Goal: Information Seeking & Learning: Learn about a topic

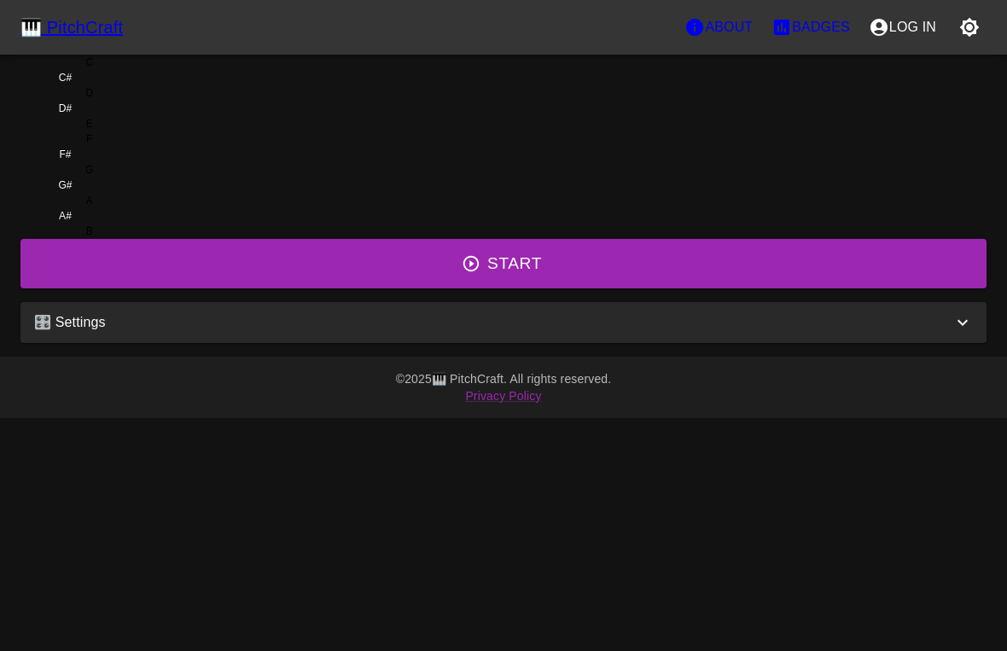
click at [636, 333] on div "🎛️ Settings" at bounding box center [493, 322] width 918 height 20
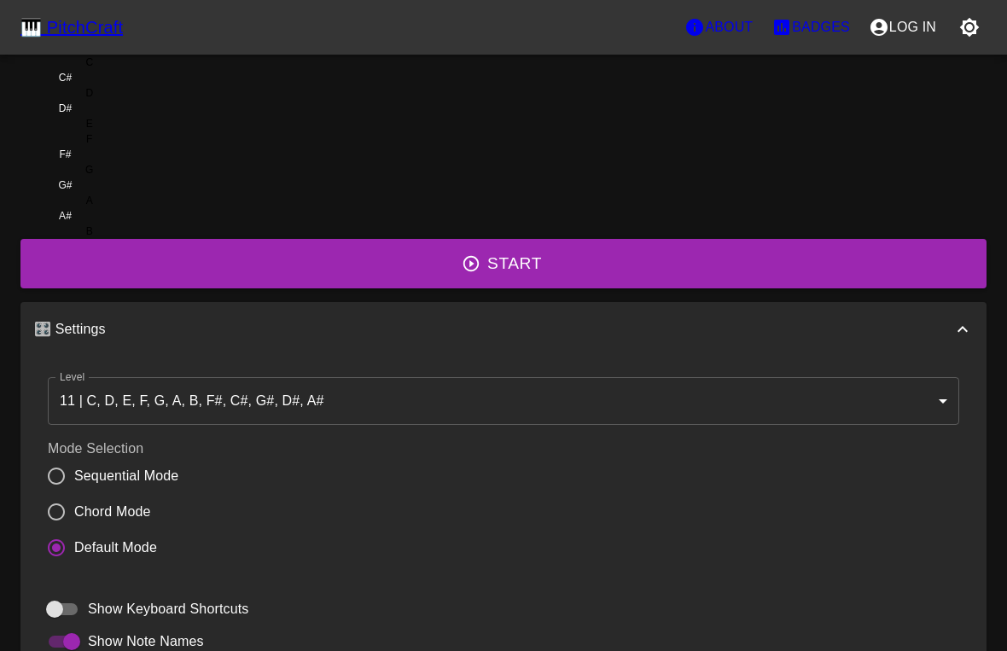
click at [480, 496] on body "🎹 PitchCraft About Badges Log In C C# D D# E F F# G G# A A# B Start 🎛️ Settings…" at bounding box center [503, 474] width 1007 height 948
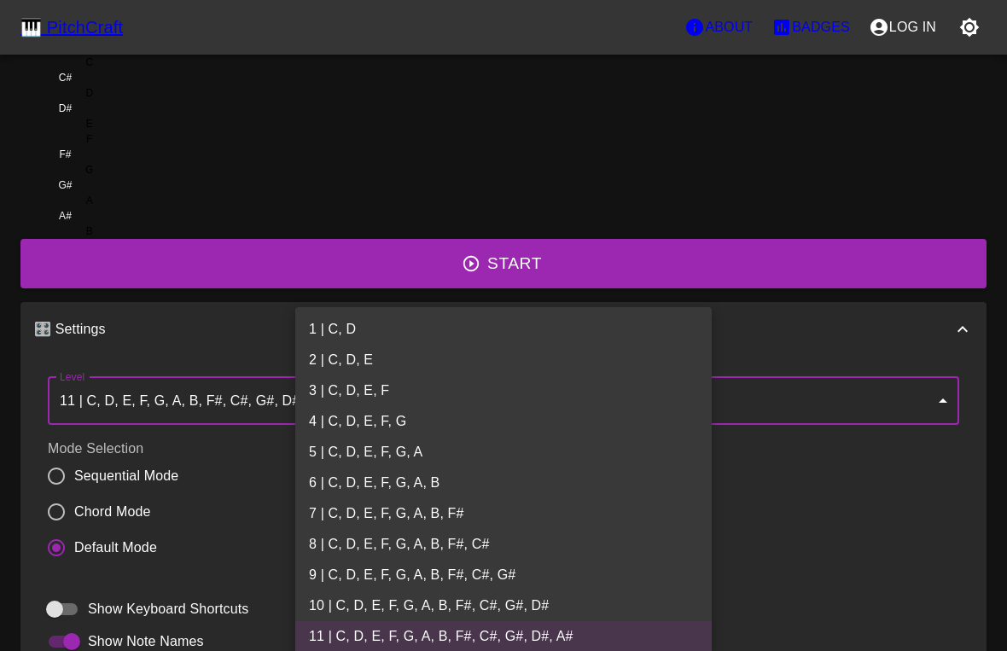
click at [381, 406] on li "4 | C, D, E, F, G" at bounding box center [503, 421] width 416 height 31
type input "7"
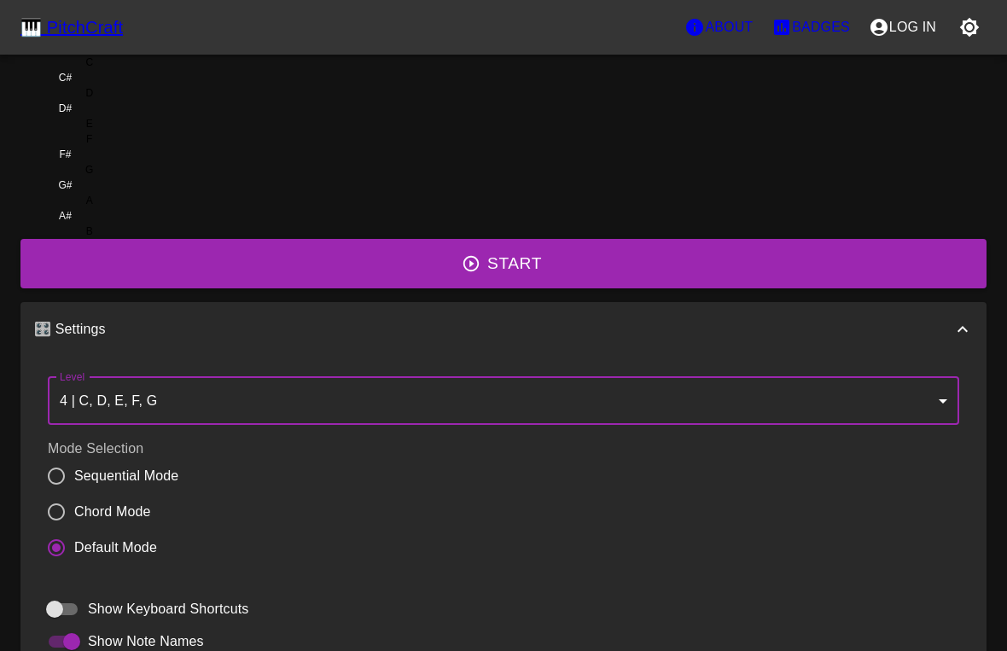
click at [807, 277] on div "🎹 PitchCraft About Badges Log In C C# D D# E F F# G G# A A# B Start 🎛️ Settings…" at bounding box center [503, 436] width 1007 height 873
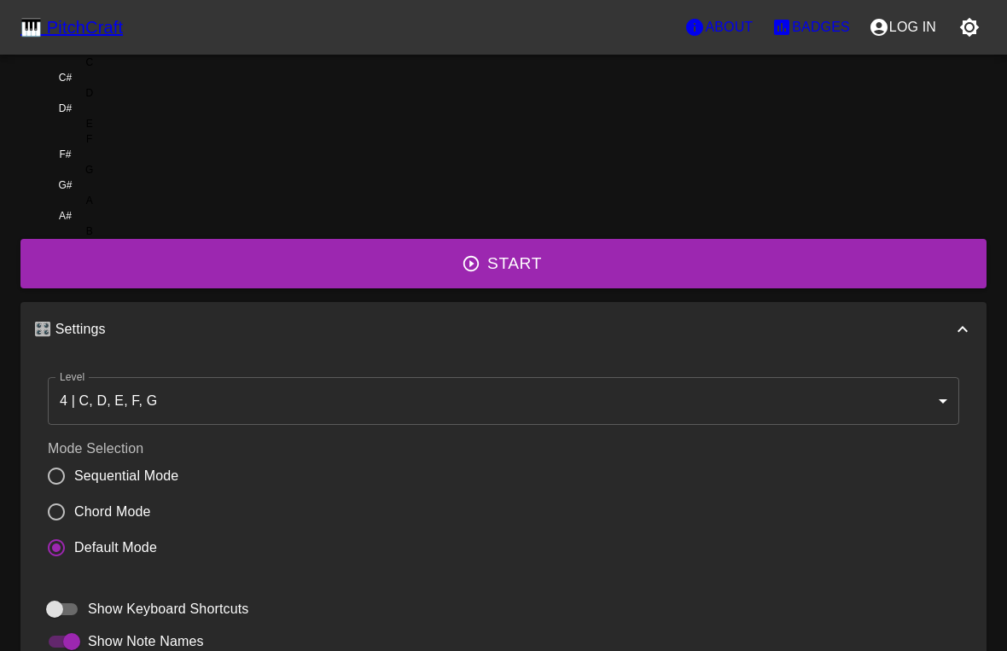
click at [578, 288] on button "Start" at bounding box center [503, 263] width 966 height 49
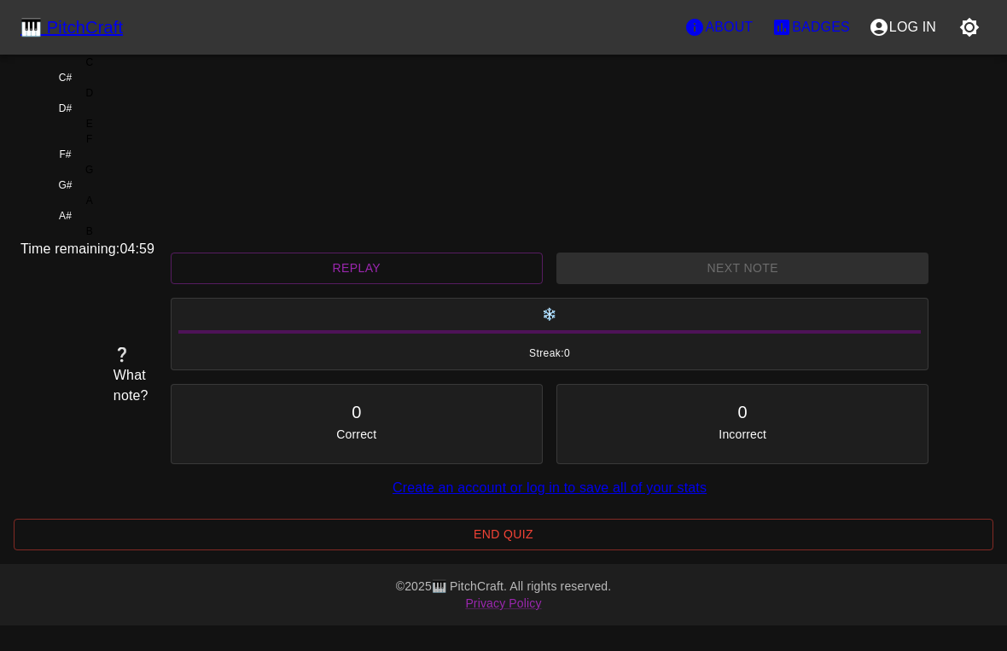
click at [159, 147] on div "F" at bounding box center [89, 138] width 138 height 15
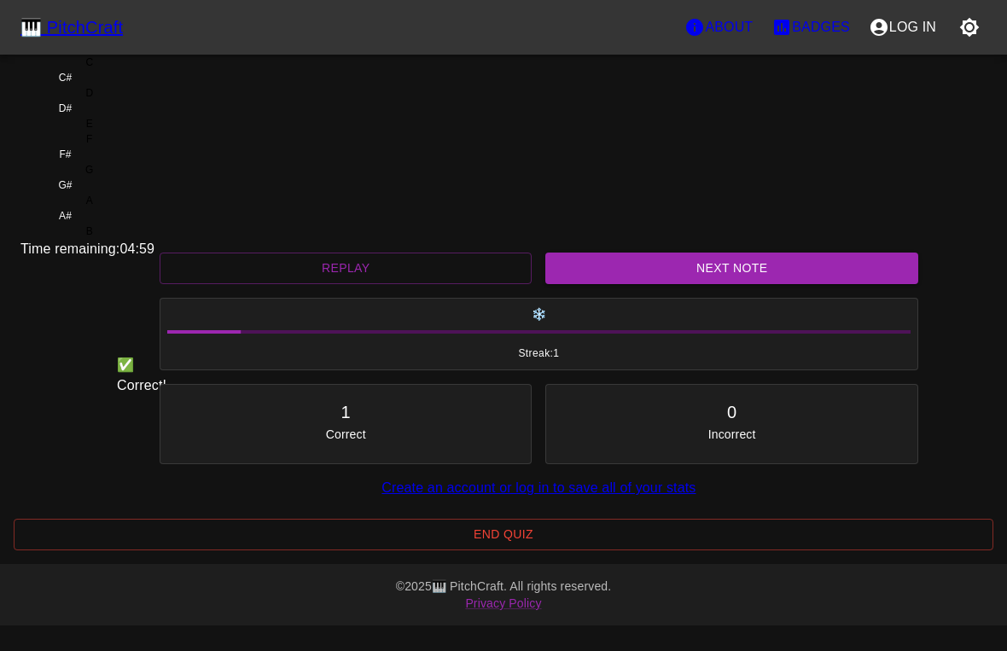
click at [159, 147] on div "F" at bounding box center [89, 138] width 138 height 15
click at [657, 284] on button "Next Note" at bounding box center [731, 269] width 372 height 32
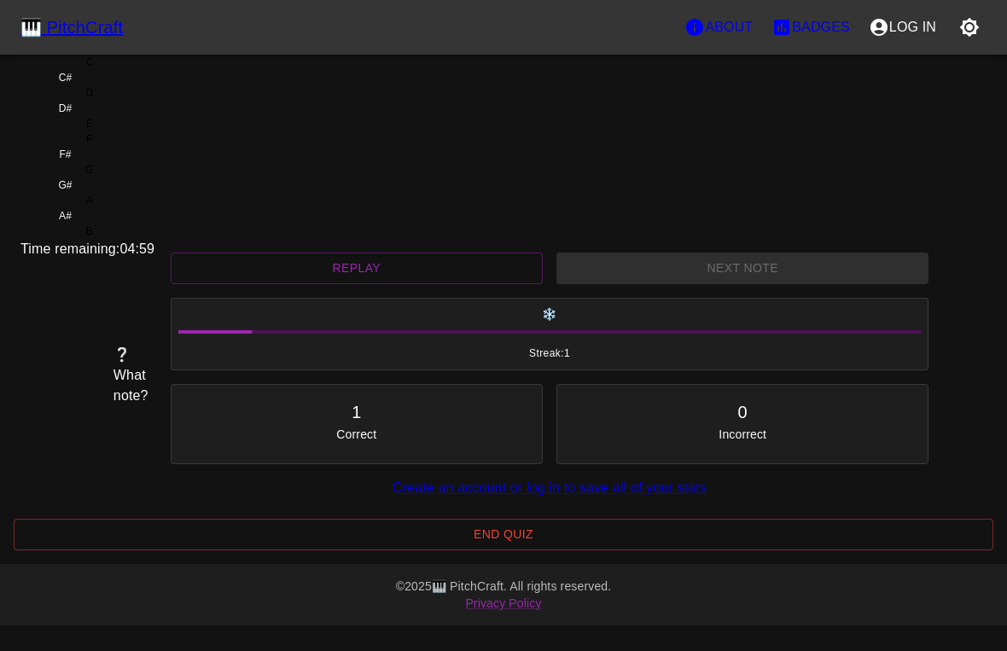
click at [159, 177] on div "G" at bounding box center [89, 169] width 138 height 15
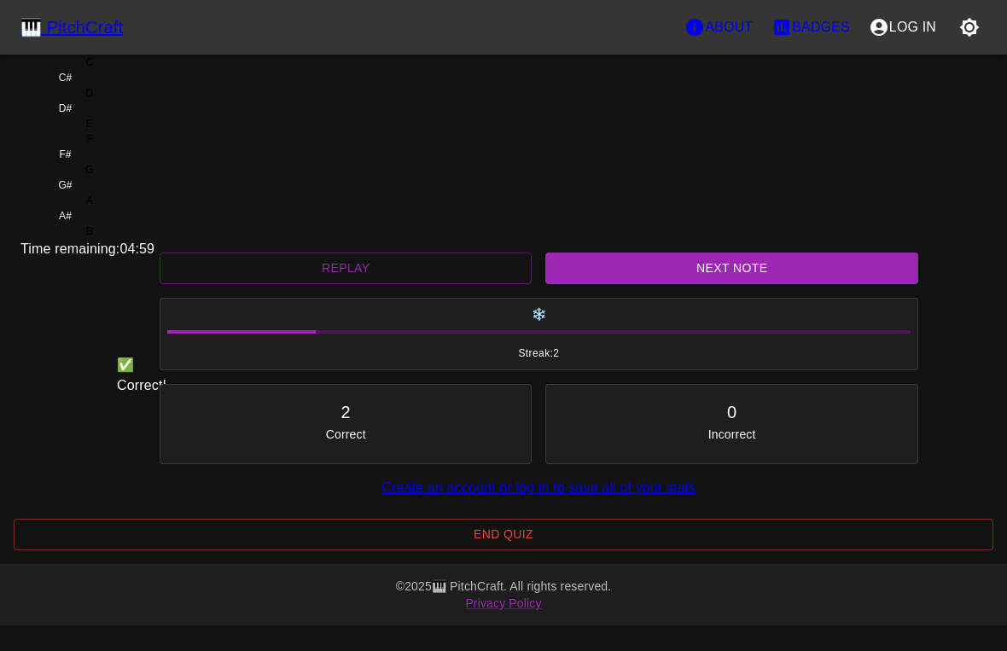
click at [645, 284] on button "Next Note" at bounding box center [731, 269] width 372 height 32
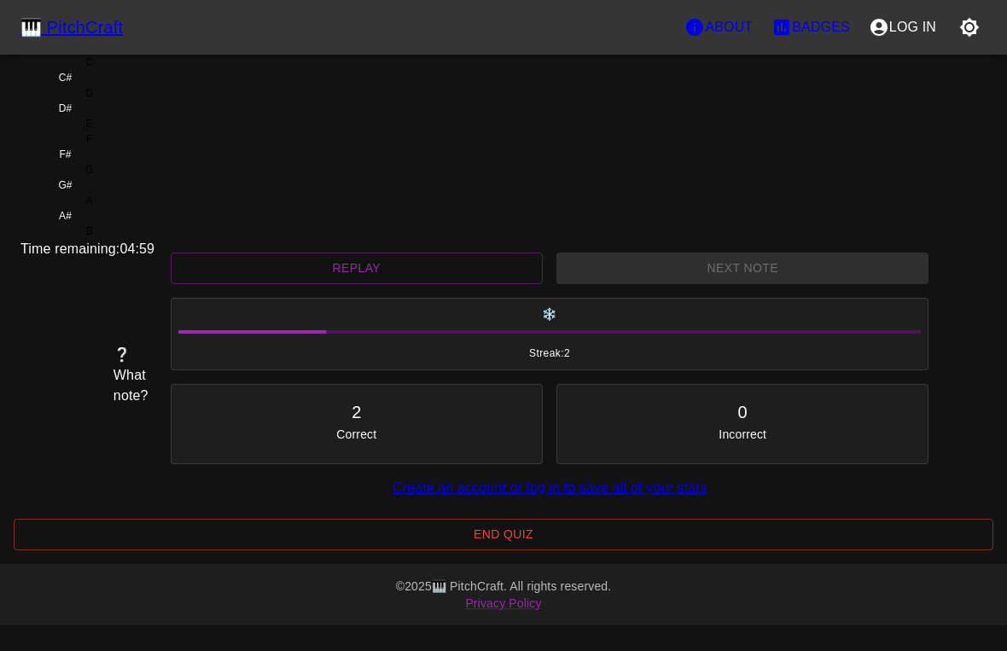
click at [159, 131] on div "E" at bounding box center [89, 123] width 138 height 15
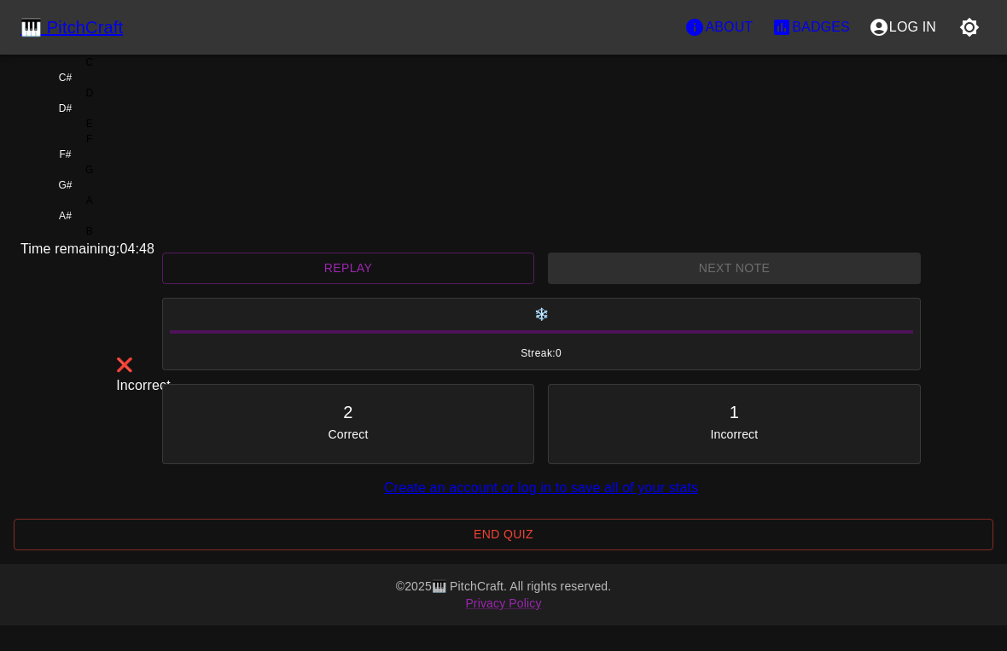
scroll to position [100, 0]
click at [545, 548] on button "End Quiz" at bounding box center [503, 535] width 979 height 32
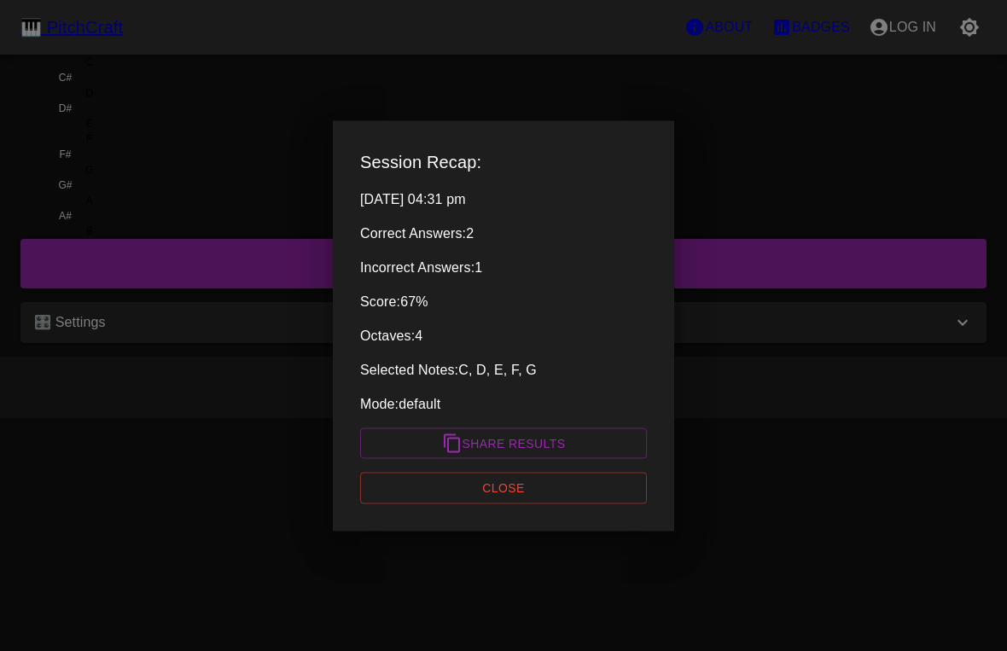
scroll to position [0, 0]
click at [549, 490] on button "Close" at bounding box center [503, 489] width 287 height 32
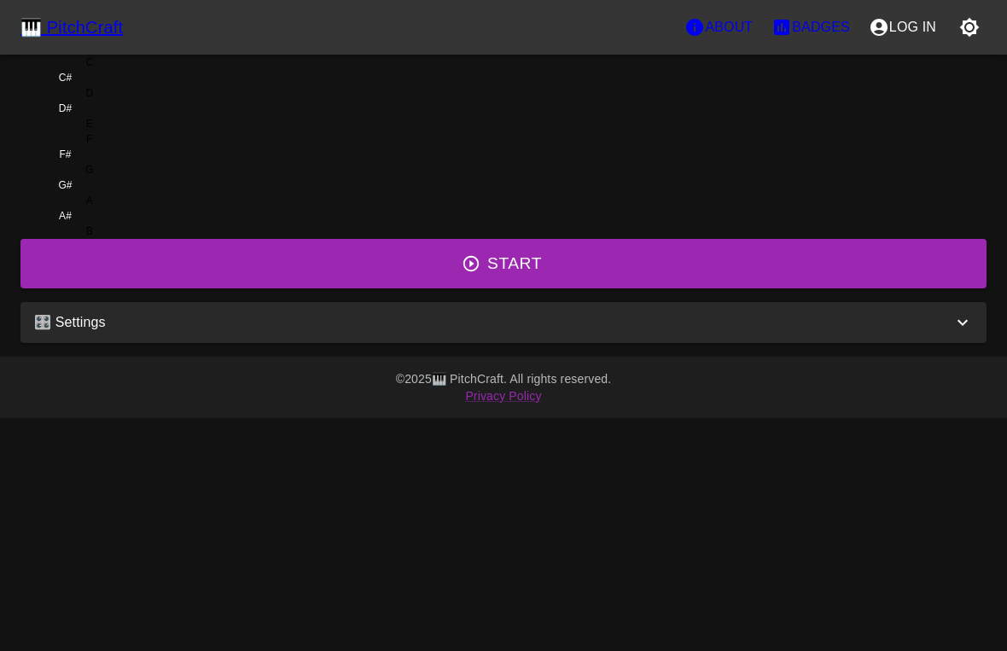
click at [343, 418] on footer "© 2025 🎹 PitchCraft. All rights reserved. Privacy Policy" at bounding box center [503, 387] width 1007 height 61
click at [342, 418] on footer "© 2025 🎹 PitchCraft. All rights reserved. Privacy Policy" at bounding box center [503, 387] width 1007 height 61
click at [333, 343] on div "🎛️ Settings" at bounding box center [503, 322] width 966 height 41
